Goal: Task Accomplishment & Management: Complete application form

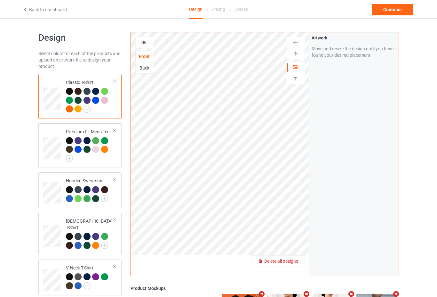
click at [295, 263] on span "Delete all designs" at bounding box center [281, 260] width 34 height 5
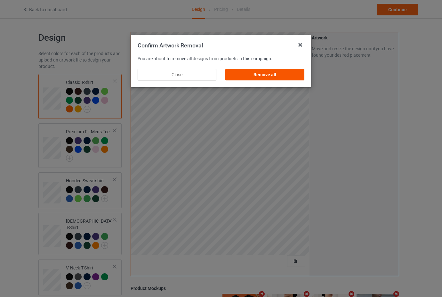
click at [276, 75] on div "Remove all" at bounding box center [265, 75] width 79 height 12
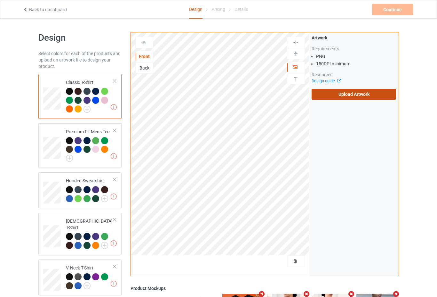
click at [368, 95] on label "Upload Artwork" at bounding box center [354, 94] width 85 height 11
click at [0, 0] on input "Upload Artwork" at bounding box center [0, 0] width 0 height 0
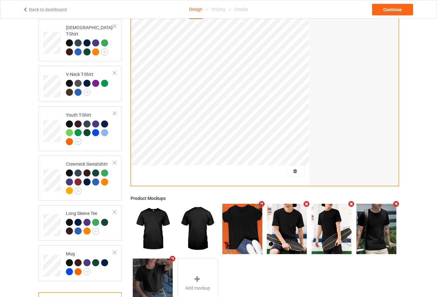
scroll to position [218, 0]
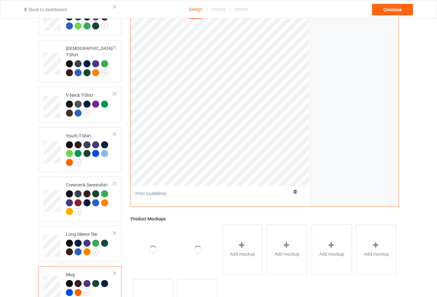
scroll to position [122, 0]
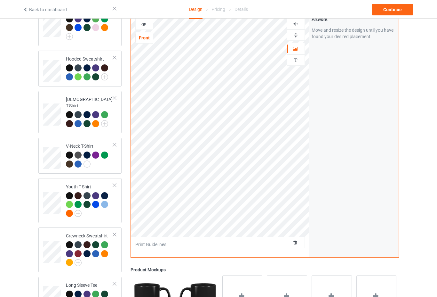
click at [296, 32] on img at bounding box center [296, 35] width 6 height 6
click at [297, 33] on img at bounding box center [296, 35] width 6 height 6
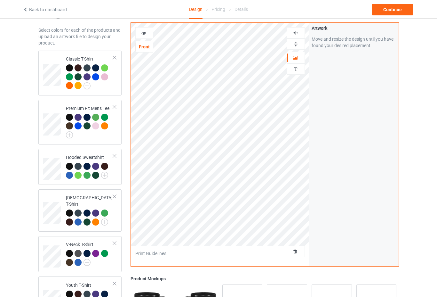
scroll to position [0, 0]
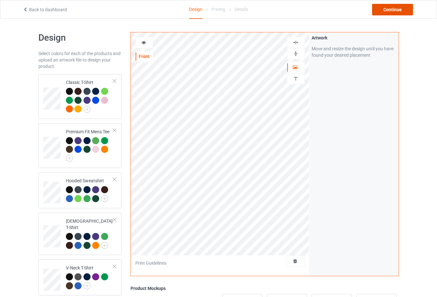
click at [390, 9] on div "Continue" at bounding box center [392, 10] width 41 height 12
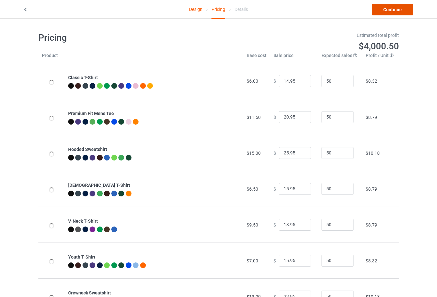
click at [390, 9] on link "Continue" at bounding box center [392, 10] width 41 height 12
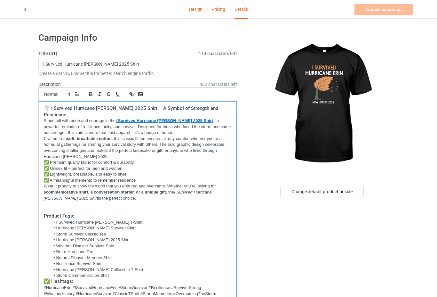
click at [81, 183] on p "Wear it proudly to show the world that you endured and overcame. Whether you’re…" at bounding box center [138, 192] width 188 height 18
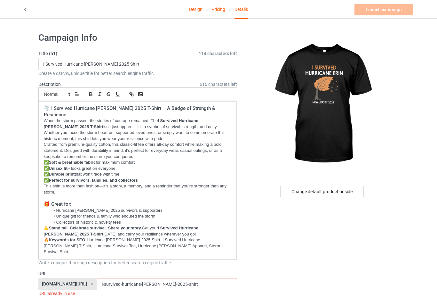
click at [158, 278] on input "i-survived-hurricane-erin-2025-shirt" at bounding box center [167, 284] width 140 height 12
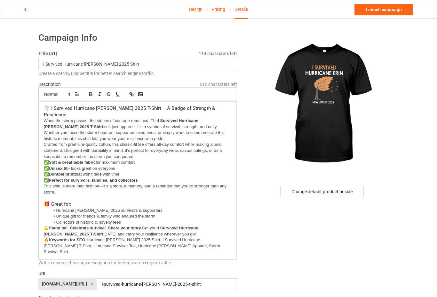
type input "i-survived-hurricane-[PERSON_NAME]-2025-t-shirt"
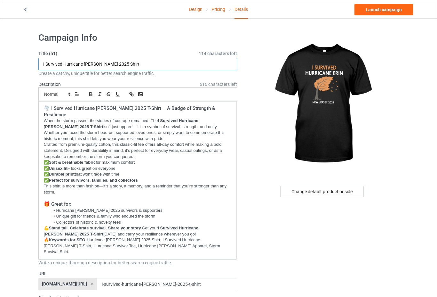
click at [105, 63] on input "I Survived Hurricane Erin 2025 Shirt" at bounding box center [137, 64] width 199 height 12
type input "I Survived Hurricane [PERSON_NAME] 2025 T-Shirt"
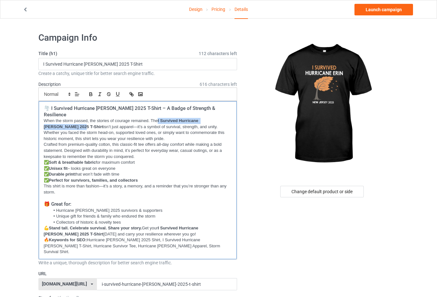
drag, startPoint x: 159, startPoint y: 113, endPoint x: 53, endPoint y: 119, distance: 106.4
click at [53, 119] on p "When the storm passed, the stories of courage remained. The I Survived Hurrican…" at bounding box center [138, 130] width 188 height 24
click at [131, 95] on icon "button" at bounding box center [132, 95] width 2 height 2
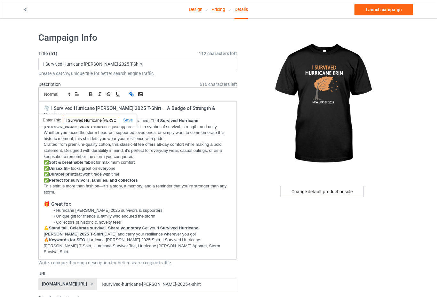
paste input "[URL][DOMAIN_NAME]"
click at [172, 159] on p "✅ Soft & breathable fabric for maximum comfort" at bounding box center [138, 162] width 188 height 6
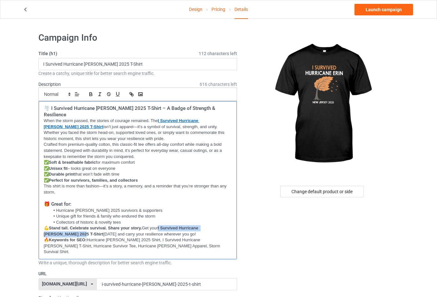
drag, startPoint x: 162, startPoint y: 221, endPoint x: 97, endPoint y: 177, distance: 78.1
click at [54, 227] on p "💪 Stand tall. Celebrate survival. Share your story. Get your I Survived Hurrica…" at bounding box center [138, 231] width 188 height 12
click at [130, 93] on icon "button" at bounding box center [132, 94] width 6 height 6
paste input "[URL][DOMAIN_NAME]"
type input "[URL][DOMAIN_NAME]"
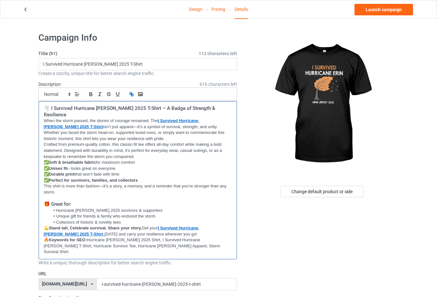
click at [196, 201] on h3 "🎁 Great for:" at bounding box center [138, 204] width 188 height 6
click at [386, 10] on link "Launch campaign" at bounding box center [384, 10] width 59 height 12
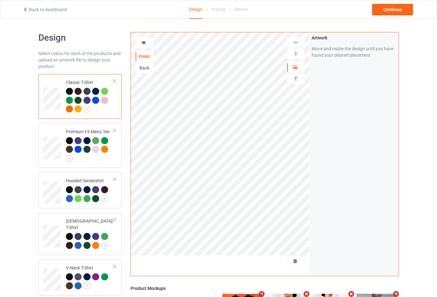
click at [296, 257] on div at bounding box center [296, 261] width 18 height 12
click at [294, 265] on div at bounding box center [296, 261] width 18 height 12
click at [294, 263] on span "Delete all designs" at bounding box center [281, 260] width 34 height 5
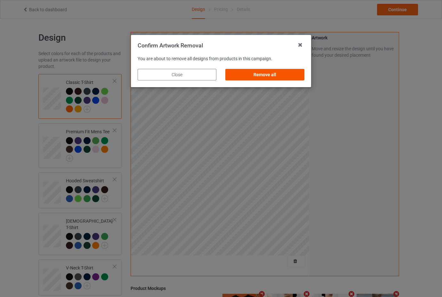
click at [266, 73] on div "Remove all" at bounding box center [265, 75] width 79 height 12
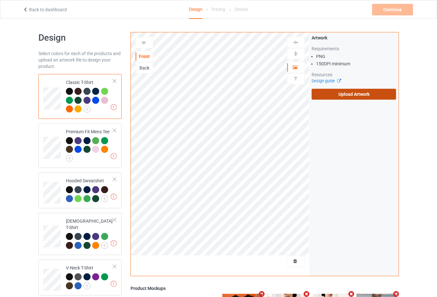
click at [332, 93] on label "Upload Artwork" at bounding box center [354, 94] width 85 height 11
click at [0, 0] on input "Upload Artwork" at bounding box center [0, 0] width 0 height 0
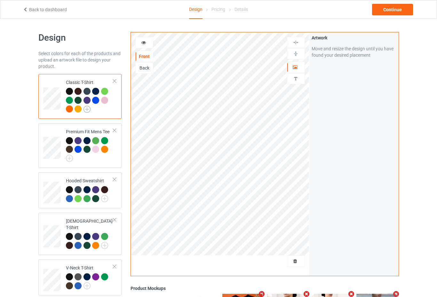
click at [86, 111] on img at bounding box center [87, 109] width 7 height 7
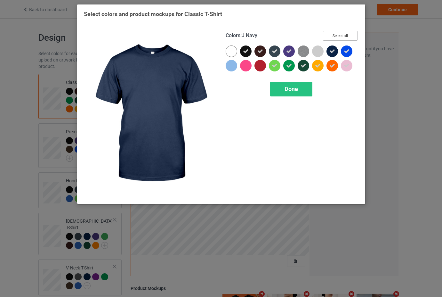
click at [338, 35] on button "Select all" at bounding box center [340, 36] width 35 height 10
click at [338, 35] on button "Reset to Default" at bounding box center [334, 36] width 46 height 10
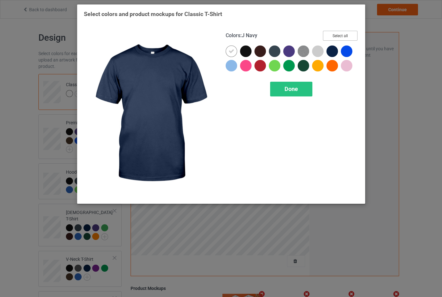
click at [329, 36] on button "Select all" at bounding box center [340, 36] width 35 height 10
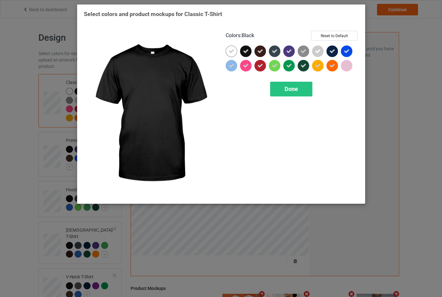
click at [244, 52] on icon at bounding box center [246, 51] width 6 height 6
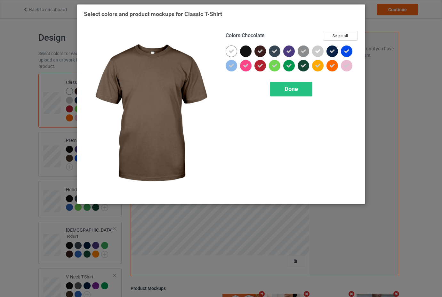
click at [258, 49] on icon at bounding box center [260, 51] width 6 height 6
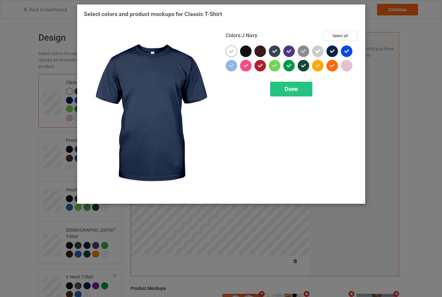
click at [334, 51] on icon at bounding box center [332, 51] width 6 height 6
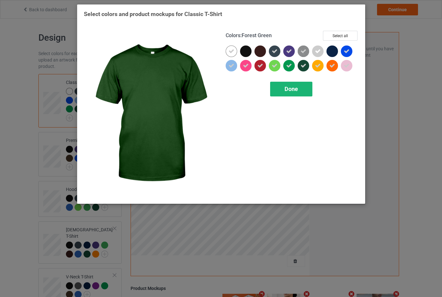
click at [297, 88] on span "Done" at bounding box center [290, 88] width 13 height 7
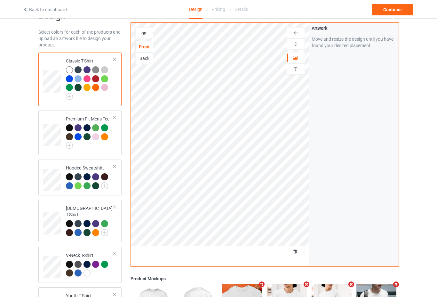
scroll to position [32, 0]
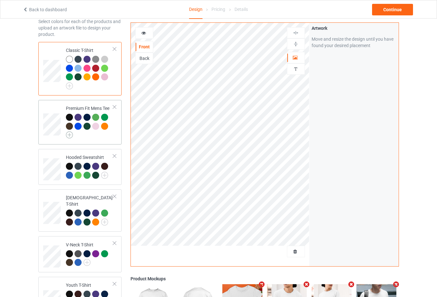
click at [70, 134] on img at bounding box center [69, 134] width 7 height 7
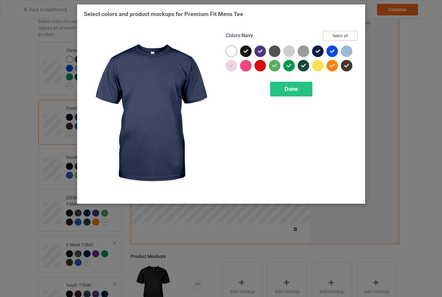
click at [340, 35] on button "Select all" at bounding box center [340, 36] width 35 height 10
click at [340, 35] on button "Reset to Default" at bounding box center [334, 36] width 46 height 10
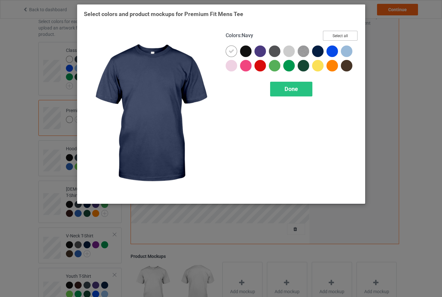
click at [340, 35] on button "Select all" at bounding box center [340, 36] width 35 height 10
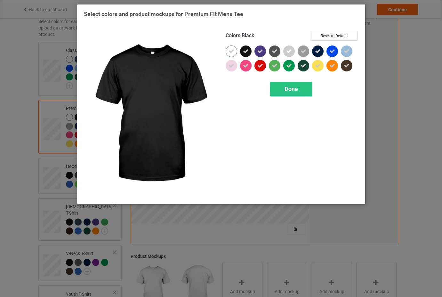
click at [240, 48] on div at bounding box center [246, 51] width 12 height 12
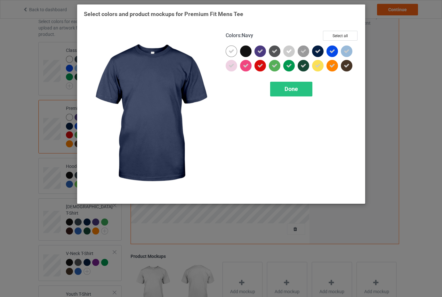
click at [317, 53] on icon at bounding box center [318, 51] width 6 height 6
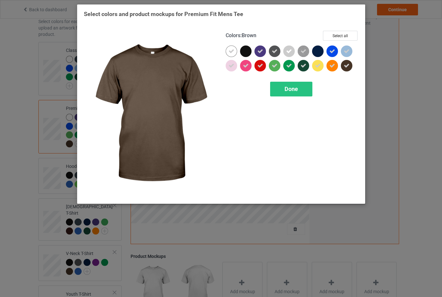
click at [345, 67] on icon at bounding box center [347, 66] width 6 height 6
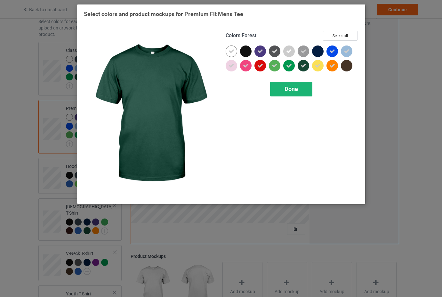
click at [301, 92] on div "Done" at bounding box center [291, 89] width 42 height 15
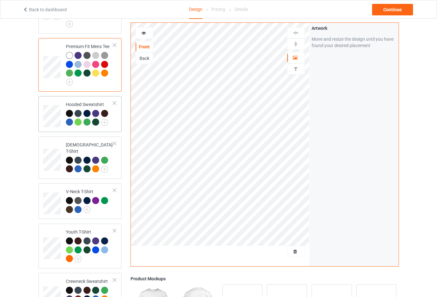
scroll to position [96, 0]
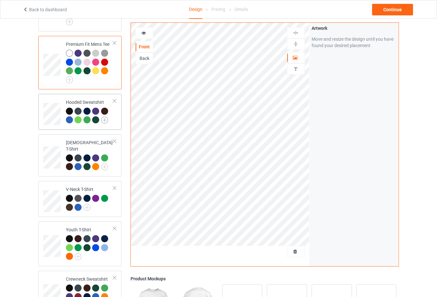
click at [104, 121] on img at bounding box center [104, 119] width 7 height 7
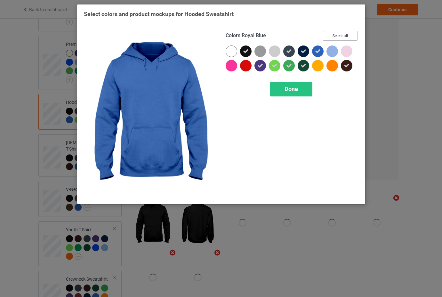
click at [341, 36] on button "Select all" at bounding box center [340, 36] width 35 height 10
click at [341, 36] on button "Reset to Default" at bounding box center [334, 36] width 46 height 10
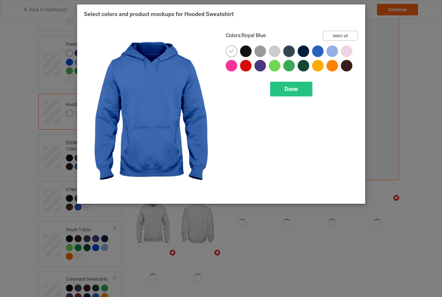
click at [344, 36] on button "Select all" at bounding box center [340, 36] width 35 height 10
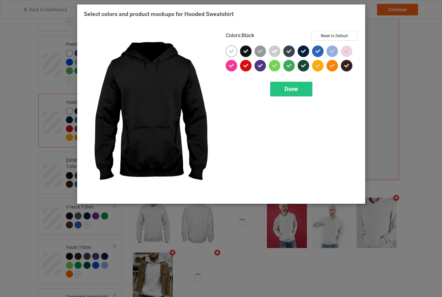
click at [248, 52] on icon at bounding box center [246, 51] width 6 height 6
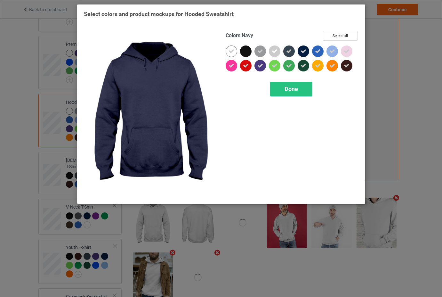
drag, startPoint x: 307, startPoint y: 50, endPoint x: 290, endPoint y: 50, distance: 17.3
click at [307, 50] on div at bounding box center [304, 51] width 12 height 12
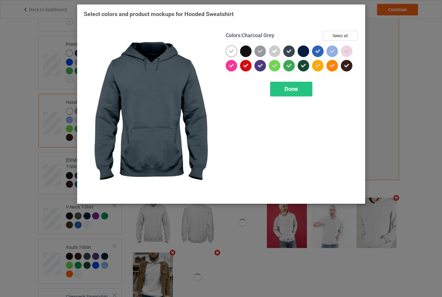
drag, startPoint x: 287, startPoint y: 50, endPoint x: 296, endPoint y: 51, distance: 9.1
click at [288, 50] on icon at bounding box center [289, 51] width 6 height 6
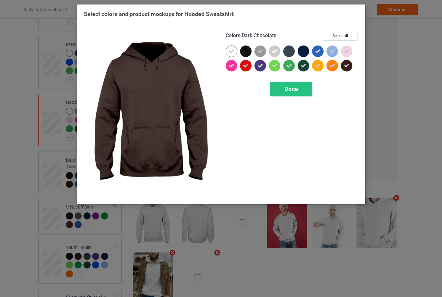
click at [350, 65] on div at bounding box center [347, 66] width 12 height 12
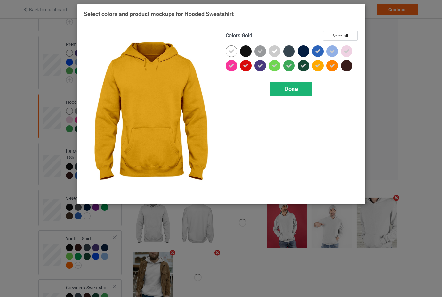
click at [301, 84] on div "Done" at bounding box center [291, 89] width 42 height 15
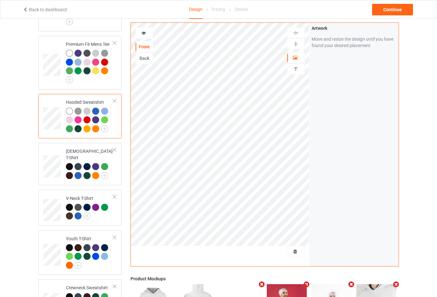
scroll to position [160, 0]
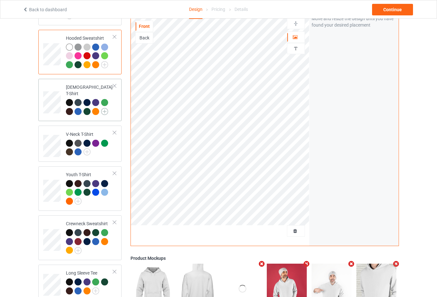
click at [105, 108] on img at bounding box center [104, 111] width 7 height 7
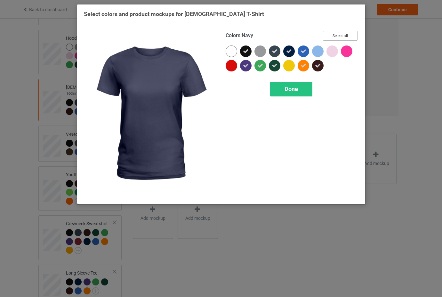
click at [342, 36] on button "Select all" at bounding box center [340, 36] width 35 height 10
click at [342, 36] on button "Reset to Default" at bounding box center [334, 36] width 46 height 10
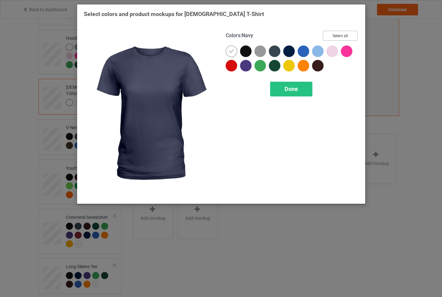
click at [343, 37] on button "Select all" at bounding box center [340, 36] width 35 height 10
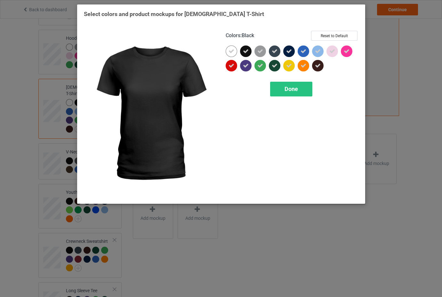
drag, startPoint x: 245, startPoint y: 51, endPoint x: 253, endPoint y: 51, distance: 8.6
click at [245, 51] on icon at bounding box center [246, 51] width 6 height 6
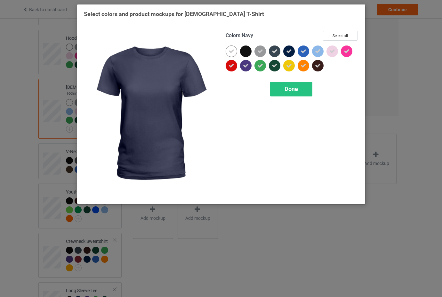
click at [287, 52] on icon at bounding box center [289, 51] width 6 height 6
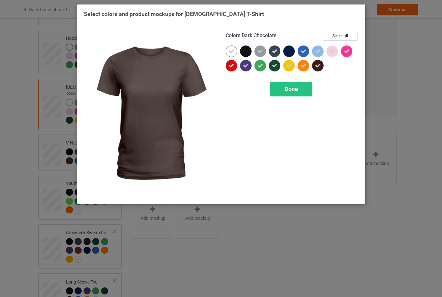
click at [318, 65] on icon at bounding box center [318, 66] width 6 height 6
click at [295, 90] on span "Done" at bounding box center [290, 88] width 13 height 7
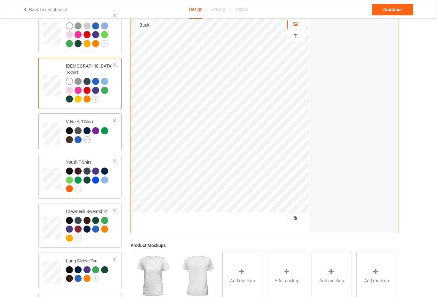
scroll to position [192, 0]
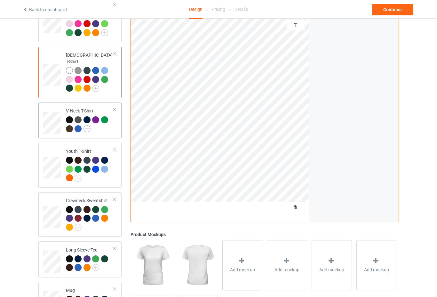
click at [86, 125] on img at bounding box center [87, 128] width 7 height 7
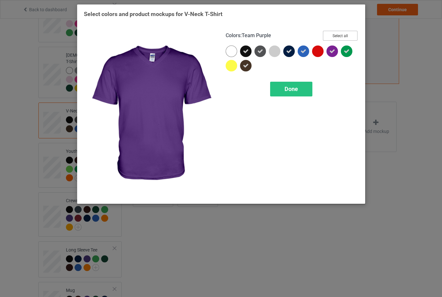
click at [340, 36] on button "Select all" at bounding box center [340, 36] width 35 height 10
click at [340, 36] on button "Reset to Default" at bounding box center [334, 36] width 46 height 10
click at [340, 33] on button "Select all" at bounding box center [340, 36] width 35 height 10
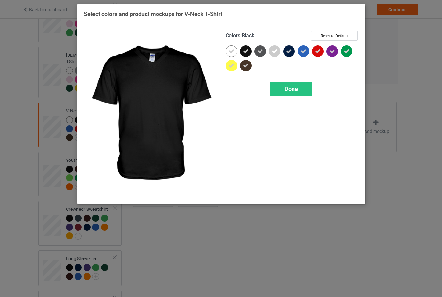
click at [250, 51] on div at bounding box center [246, 51] width 12 height 12
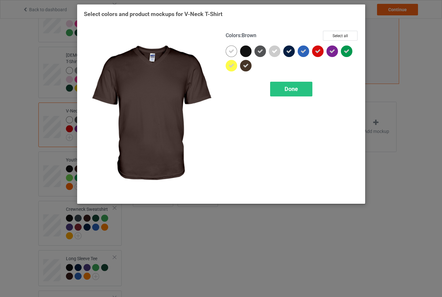
click at [249, 63] on div at bounding box center [246, 66] width 12 height 12
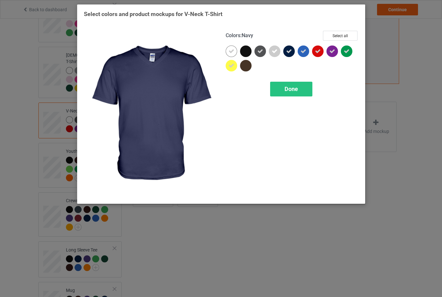
click at [292, 51] on div at bounding box center [289, 51] width 12 height 12
click at [297, 87] on span "Done" at bounding box center [290, 88] width 13 height 7
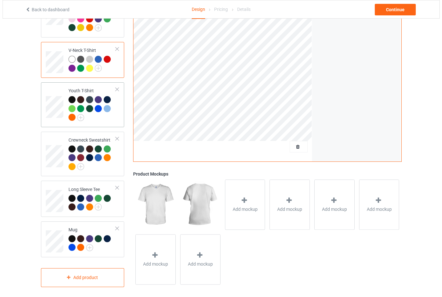
scroll to position [253, 0]
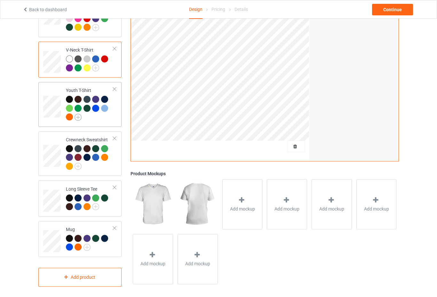
click at [79, 114] on img at bounding box center [78, 117] width 7 height 7
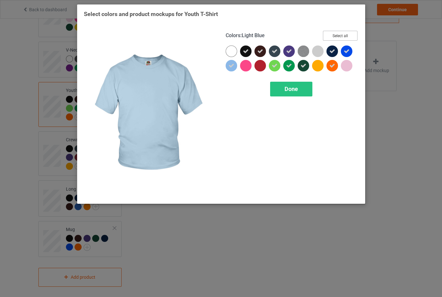
click at [335, 36] on button "Select all" at bounding box center [340, 36] width 35 height 10
click at [335, 36] on button "Reset to Default" at bounding box center [334, 36] width 46 height 10
click at [335, 36] on button "Select all" at bounding box center [340, 36] width 35 height 10
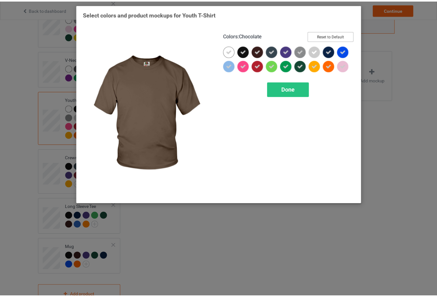
scroll to position [253, 0]
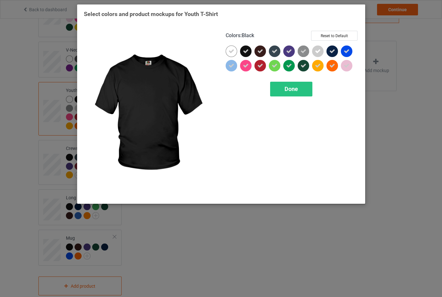
click at [246, 48] on icon at bounding box center [246, 51] width 6 height 6
drag, startPoint x: 254, startPoint y: 52, endPoint x: 258, endPoint y: 51, distance: 4.3
click at [256, 52] on div at bounding box center [292, 59] width 133 height 29
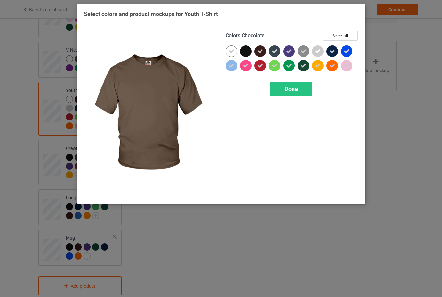
click at [259, 51] on icon at bounding box center [260, 51] width 6 height 6
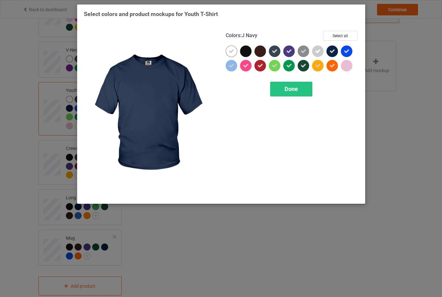
click at [331, 49] on icon at bounding box center [332, 51] width 6 height 6
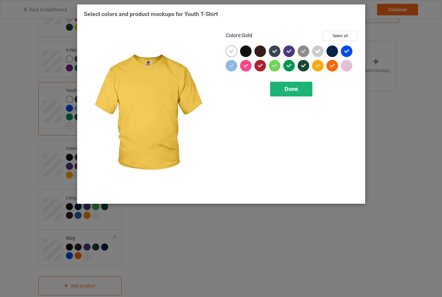
click at [291, 87] on span "Done" at bounding box center [290, 88] width 13 height 7
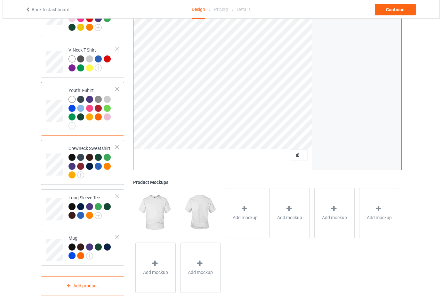
scroll to position [261, 0]
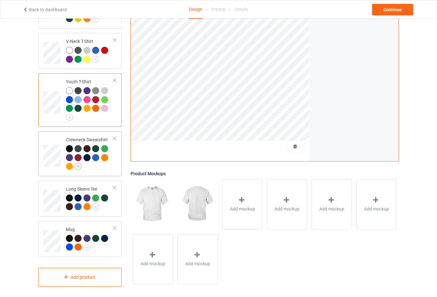
click at [80, 163] on img at bounding box center [78, 166] width 7 height 7
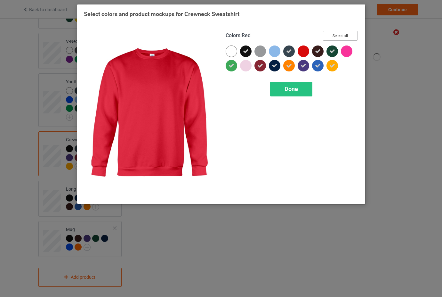
click at [345, 37] on button "Select all" at bounding box center [340, 36] width 35 height 10
click at [345, 37] on button "Reset to Default" at bounding box center [334, 36] width 46 height 10
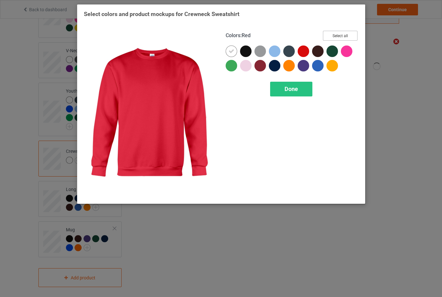
click at [345, 37] on button "Select all" at bounding box center [340, 36] width 35 height 10
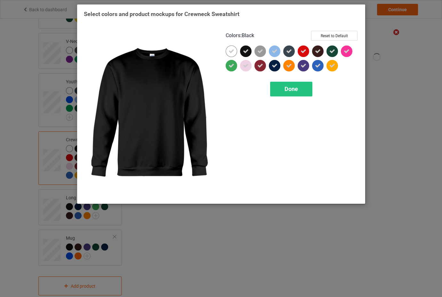
click at [247, 50] on icon at bounding box center [246, 51] width 6 height 6
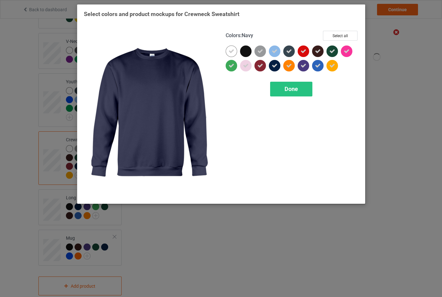
click at [274, 68] on icon at bounding box center [275, 66] width 6 height 6
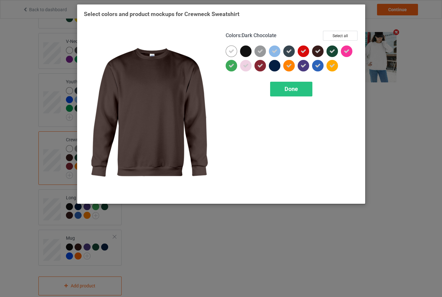
click at [315, 51] on icon at bounding box center [318, 51] width 6 height 6
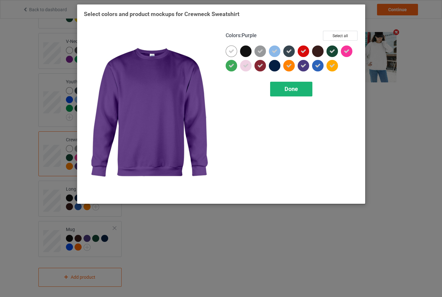
click at [299, 88] on div "Done" at bounding box center [291, 89] width 42 height 15
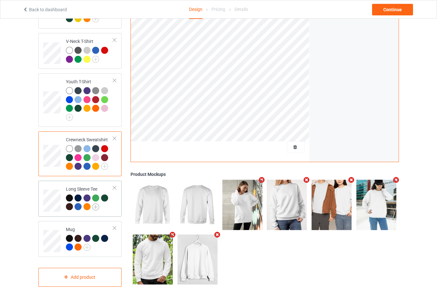
click at [94, 203] on img at bounding box center [95, 206] width 7 height 7
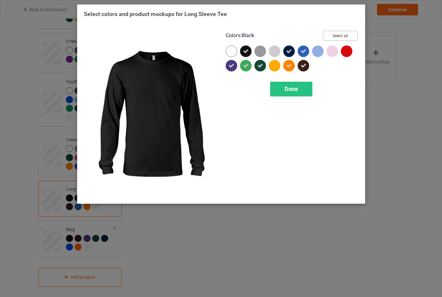
click at [336, 34] on button "Select all" at bounding box center [340, 36] width 35 height 10
click at [336, 34] on button "Reset to Default" at bounding box center [334, 36] width 46 height 10
click at [336, 34] on button "Select all" at bounding box center [340, 36] width 35 height 10
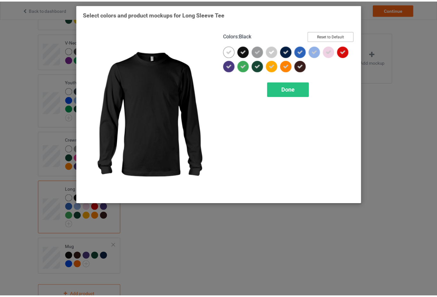
scroll to position [261, 0]
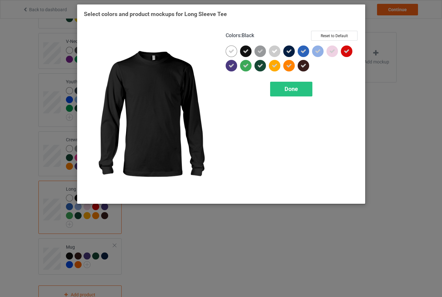
click at [245, 50] on icon at bounding box center [246, 51] width 6 height 6
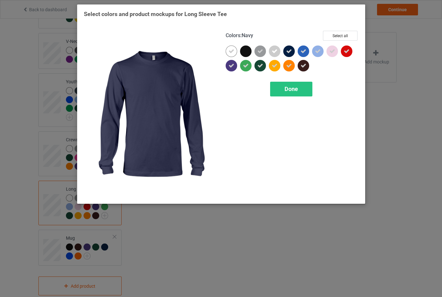
click at [288, 51] on icon at bounding box center [289, 51] width 6 height 6
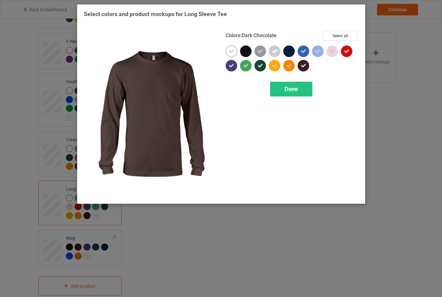
click at [304, 67] on icon at bounding box center [303, 66] width 6 height 6
click at [300, 87] on div "Done" at bounding box center [291, 89] width 42 height 15
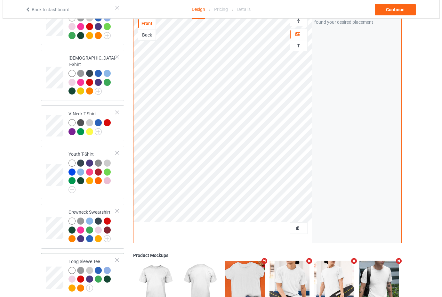
scroll to position [270, 0]
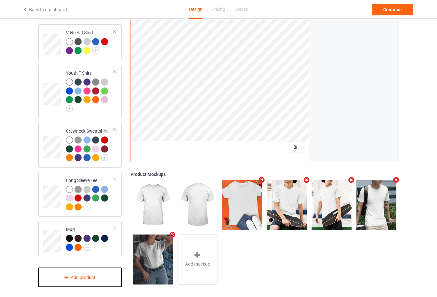
click at [98, 269] on div "Add product" at bounding box center [80, 277] width 84 height 19
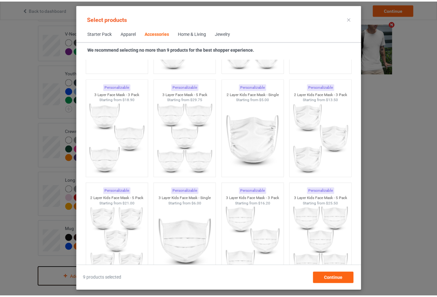
scroll to position [1768, 0]
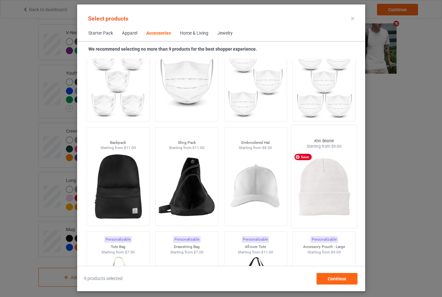
click at [340, 188] on img at bounding box center [324, 186] width 60 height 75
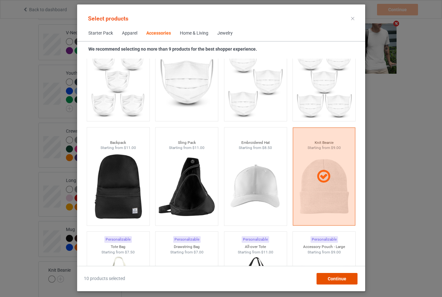
click at [332, 280] on span "Continue" at bounding box center [336, 278] width 19 height 5
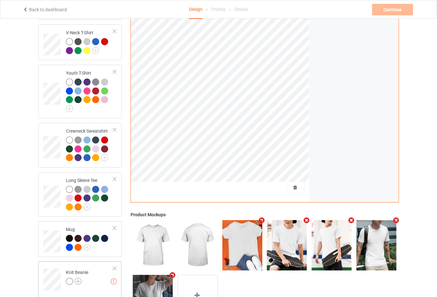
click at [78, 277] on img at bounding box center [78, 280] width 7 height 7
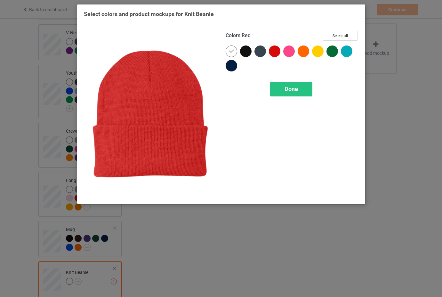
click at [280, 53] on div at bounding box center [275, 51] width 12 height 12
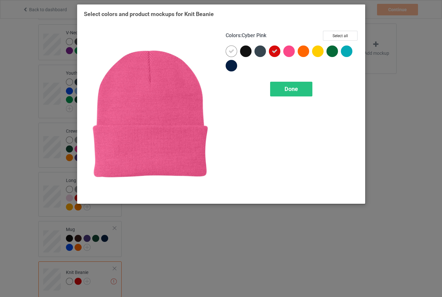
click at [293, 51] on div at bounding box center [289, 51] width 12 height 12
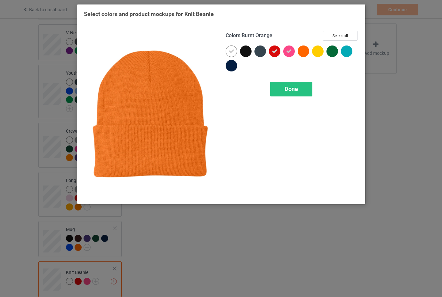
click at [304, 51] on div at bounding box center [304, 51] width 12 height 12
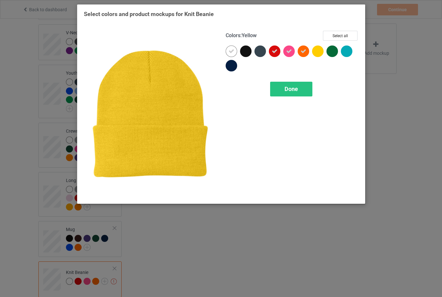
click at [319, 51] on div at bounding box center [318, 51] width 12 height 12
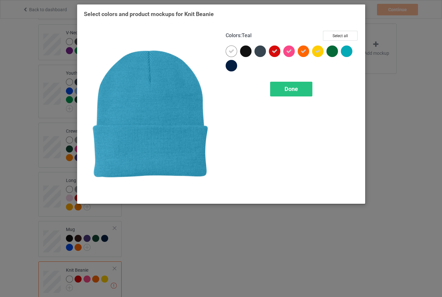
click at [341, 52] on div at bounding box center [347, 51] width 12 height 12
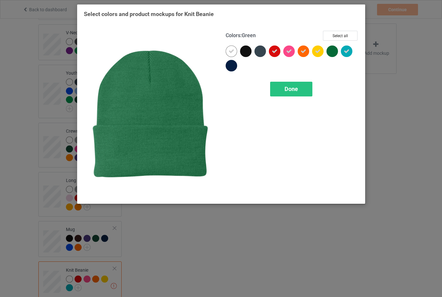
click at [331, 52] on div at bounding box center [332, 51] width 12 height 12
click at [297, 90] on span "Done" at bounding box center [290, 88] width 13 height 7
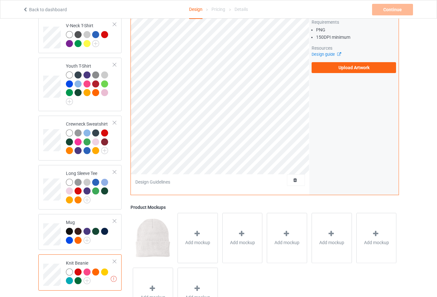
scroll to position [311, 0]
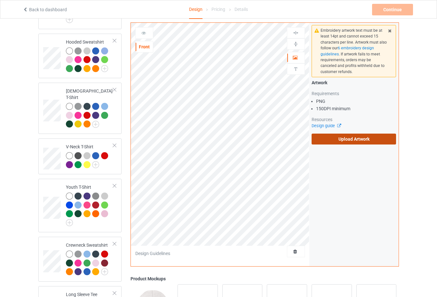
scroll to position [151, 0]
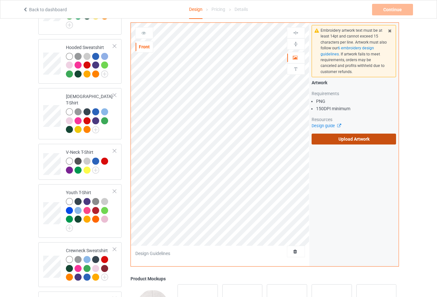
click at [349, 141] on label "Upload Artwork" at bounding box center [354, 138] width 85 height 11
click at [0, 0] on input "Upload Artwork" at bounding box center [0, 0] width 0 height 0
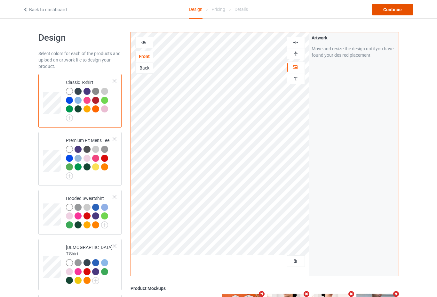
click at [387, 11] on div "Continue" at bounding box center [392, 10] width 41 height 12
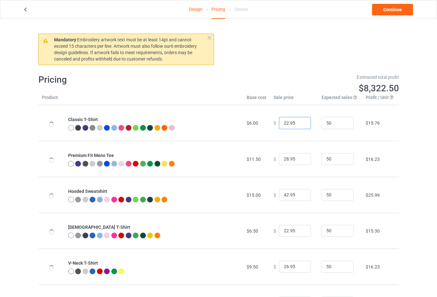
click at [298, 124] on input "22.95" at bounding box center [295, 123] width 32 height 12
type input "14.95"
click at [295, 161] on input "28.95" at bounding box center [295, 159] width 32 height 12
type input "20.95"
click at [297, 194] on input "42.95" at bounding box center [295, 195] width 32 height 12
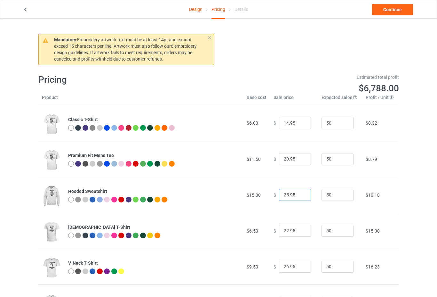
type input "25.95"
click at [296, 228] on input "22.95" at bounding box center [295, 231] width 32 height 12
type input "15.95"
click at [294, 267] on input "26.95" at bounding box center [295, 266] width 32 height 12
type input "18.95"
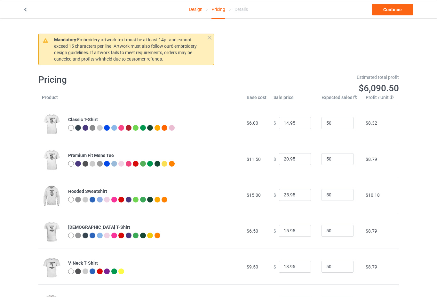
click at [304, 249] on td "$ 18.95" at bounding box center [294, 266] width 48 height 36
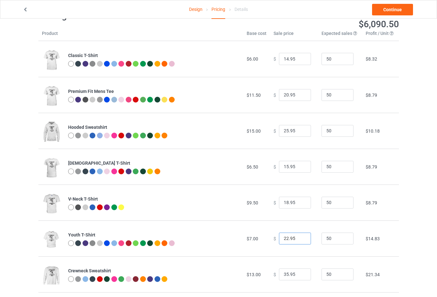
click at [295, 239] on input "22.95" at bounding box center [295, 238] width 32 height 12
type input "15.95"
click at [304, 219] on td "$ 18.95" at bounding box center [294, 202] width 48 height 36
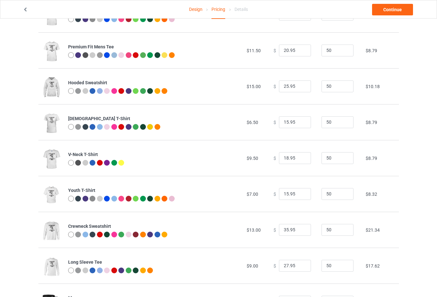
scroll to position [160, 0]
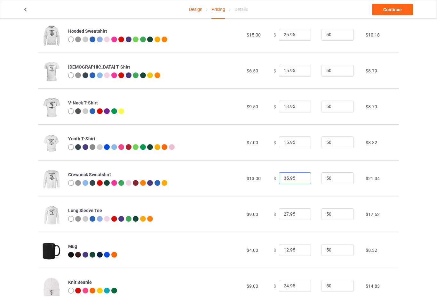
click at [295, 179] on input "35.95" at bounding box center [295, 178] width 32 height 12
type input "23.95"
click at [293, 217] on input "27.95" at bounding box center [295, 214] width 32 height 12
type input "17.95"
click at [295, 252] on input "12.95" at bounding box center [295, 250] width 32 height 12
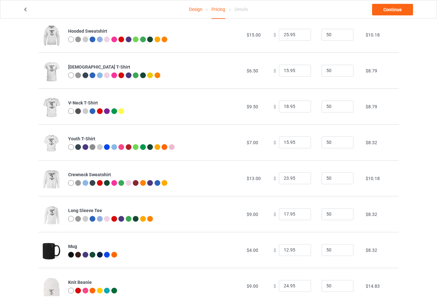
click at [318, 232] on td "50" at bounding box center [340, 250] width 44 height 36
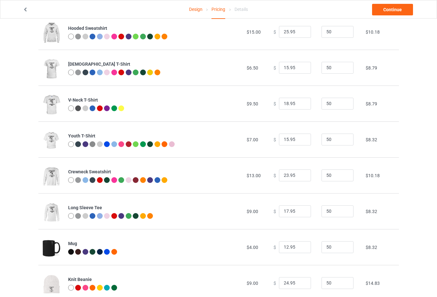
scroll to position [180, 0]
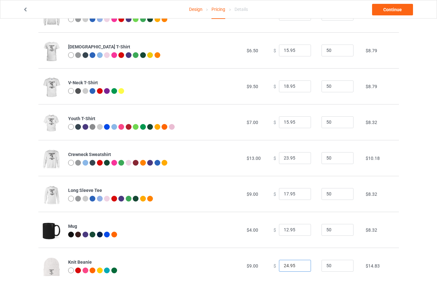
click at [296, 266] on input "24.95" at bounding box center [295, 266] width 32 height 12
type input "17.95"
click at [319, 248] on td "50" at bounding box center [340, 265] width 44 height 36
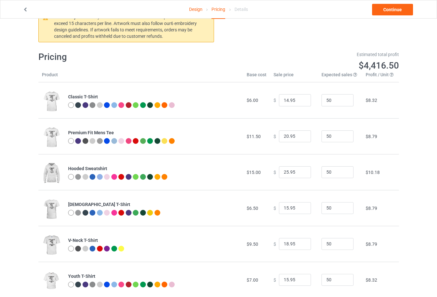
scroll to position [0, 0]
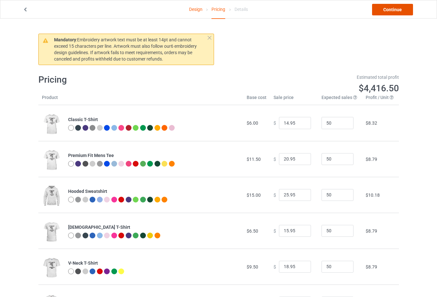
click at [398, 8] on link "Continue" at bounding box center [392, 10] width 41 height 12
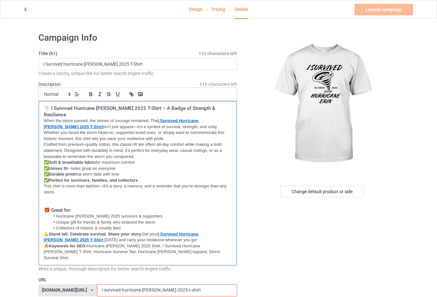
click at [92, 124] on p "When the storm passed, the stories of courage remained. The I Survived Hurrican…" at bounding box center [138, 130] width 188 height 24
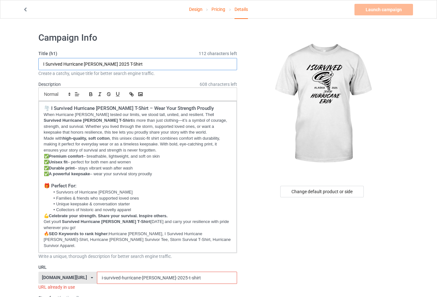
click at [103, 63] on input "I Survived Hurricane [PERSON_NAME] 2025 T-Shirt" at bounding box center [137, 64] width 199 height 12
type input "I Survived Hurricane [PERSON_NAME] T-Shirt"
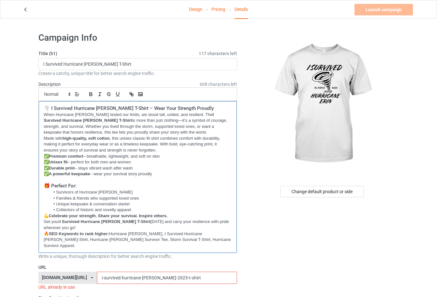
click at [180, 141] on p "Made with high-quality, soft cotton , this unisex classic-fit shirt combines co…" at bounding box center [138, 144] width 188 height 18
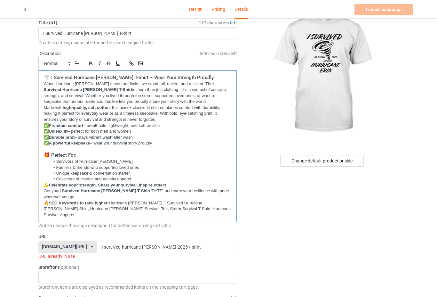
scroll to position [64, 0]
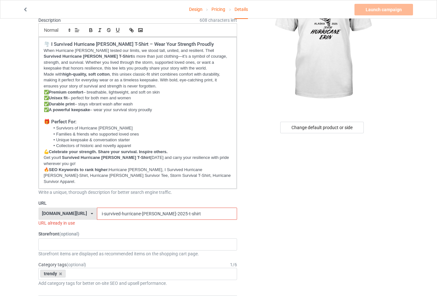
click at [156, 207] on input "i-survived-hurricane-[PERSON_NAME]-2025-t-shirt" at bounding box center [167, 213] width 140 height 12
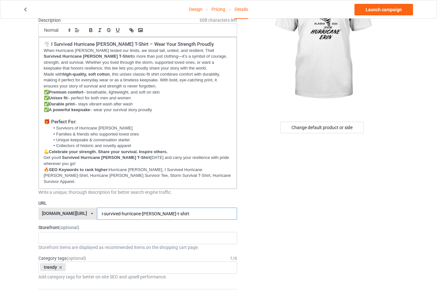
click at [183, 208] on input "i-survived-hurricane-[PERSON_NAME]-t-shirt" at bounding box center [167, 213] width 140 height 12
type input "i-survived-hurricane-[PERSON_NAME]-t-shirt"
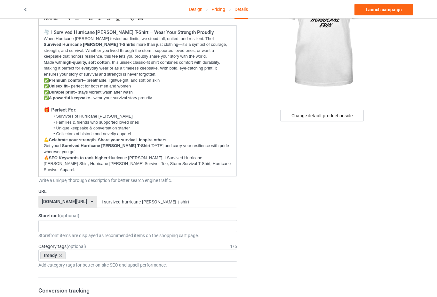
scroll to position [0, 0]
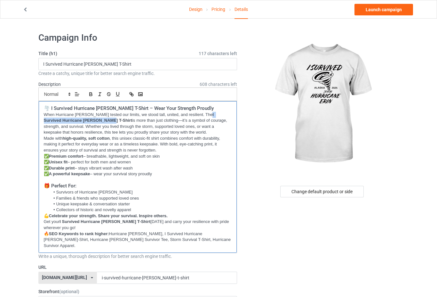
drag, startPoint x: 187, startPoint y: 114, endPoint x: 66, endPoint y: 120, distance: 121.1
click at [66, 120] on p "When Hurricane [PERSON_NAME] tested our limits, we stood tall, united, and resi…" at bounding box center [138, 124] width 188 height 24
click at [130, 93] on icon "button" at bounding box center [132, 94] width 6 height 6
paste input "[URL][DOMAIN_NAME]"
click at [158, 155] on p "✅ Premium comfort – breathable, lightweight, and soft on skin" at bounding box center [138, 156] width 188 height 6
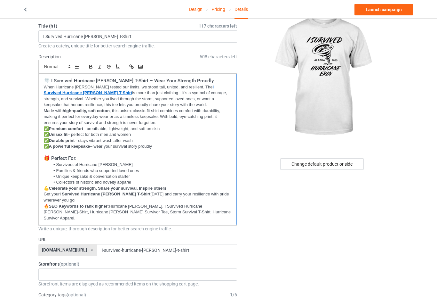
scroll to position [64, 0]
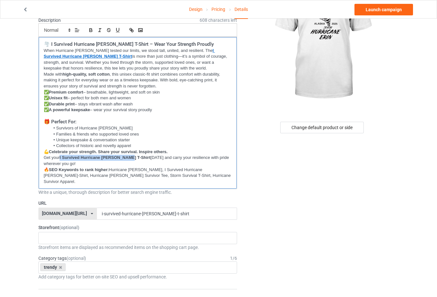
drag, startPoint x: 62, startPoint y: 156, endPoint x: 126, endPoint y: 156, distance: 63.7
click at [126, 156] on strong "I Survived Hurricane [PERSON_NAME] T-Shirt" at bounding box center [105, 157] width 91 height 5
click at [133, 30] on icon "button" at bounding box center [132, 31] width 2 height 2
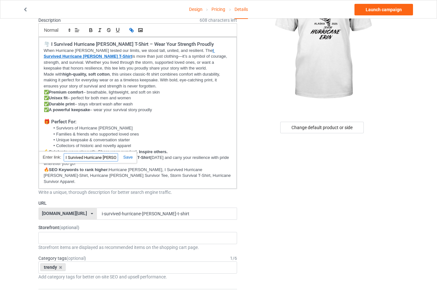
paste input "[URL][DOMAIN_NAME]"
type input "[URL][DOMAIN_NAME]"
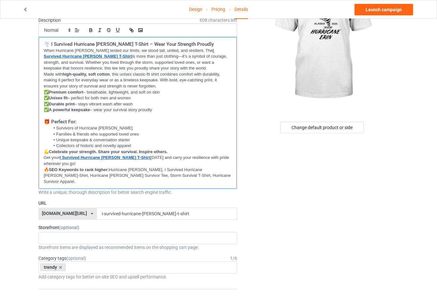
click at [165, 118] on p at bounding box center [138, 116] width 188 height 6
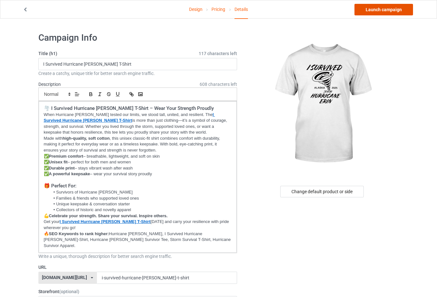
click at [382, 8] on link "Launch campaign" at bounding box center [384, 10] width 59 height 12
